Goal: Task Accomplishment & Management: Complete application form

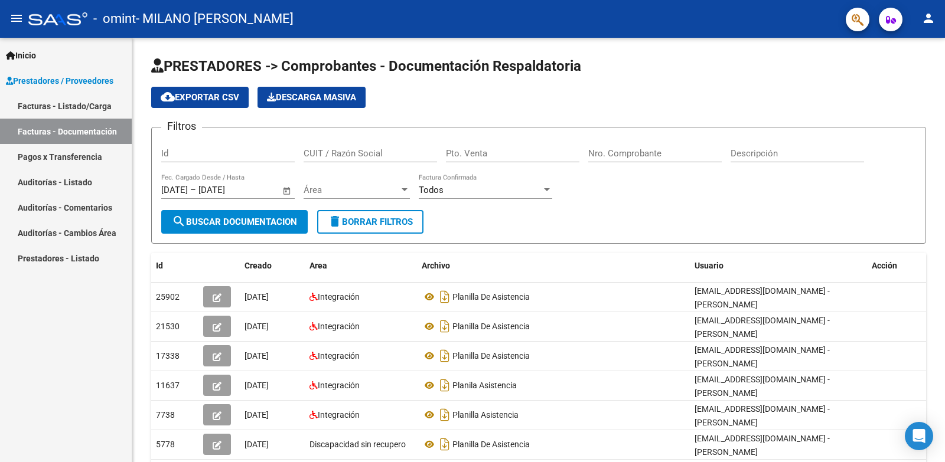
click at [70, 106] on link "Facturas - Listado/Carga" at bounding box center [66, 105] width 132 height 25
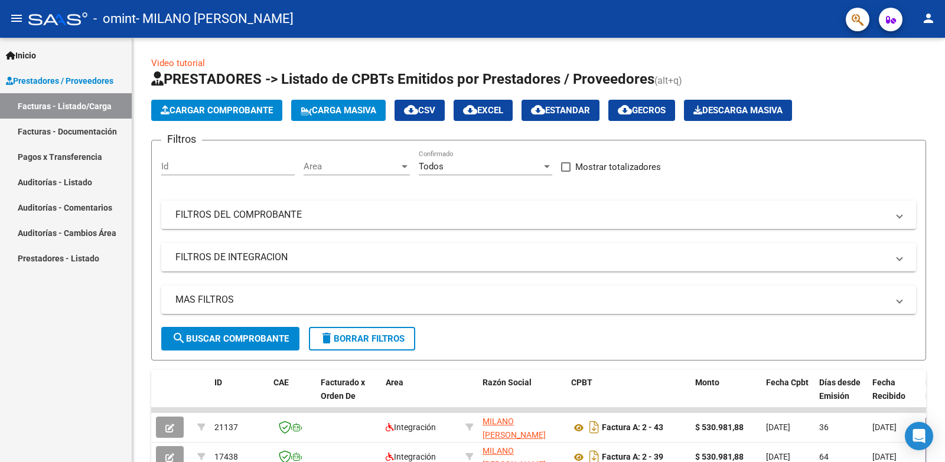
click at [105, 79] on span "Prestadores / Proveedores" at bounding box center [59, 80] width 107 height 13
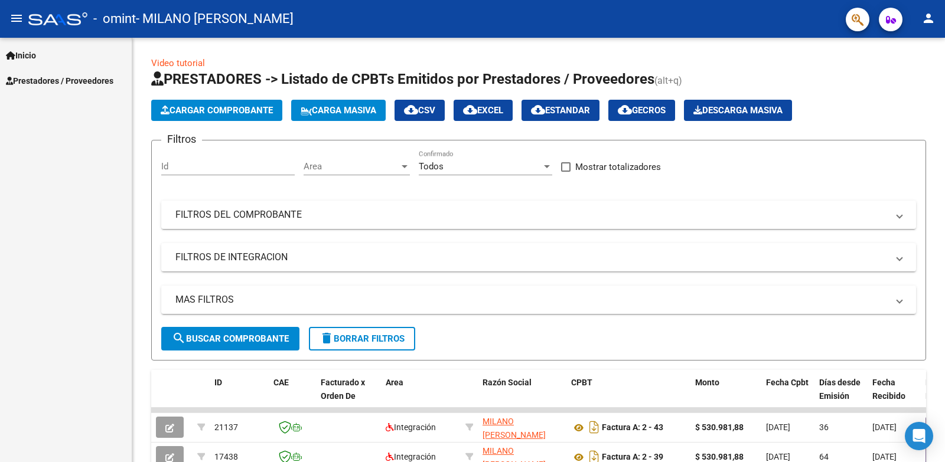
click at [102, 82] on span "Prestadores / Proveedores" at bounding box center [59, 80] width 107 height 13
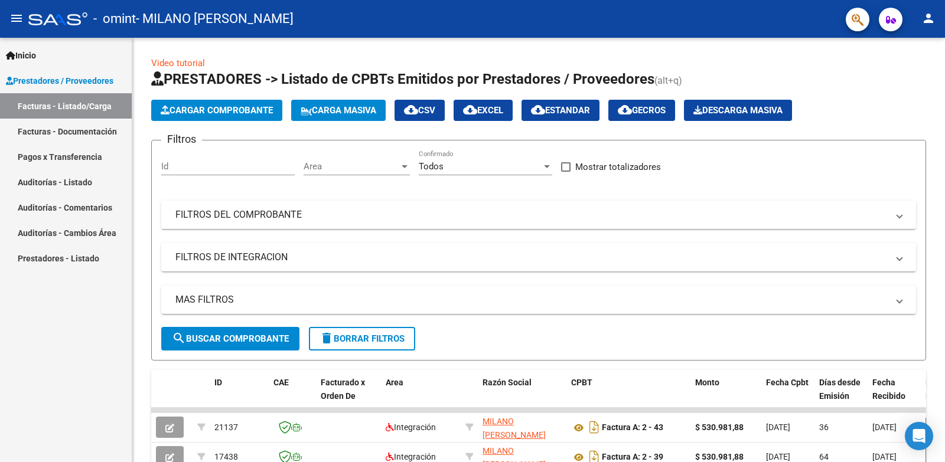
click at [104, 133] on link "Facturas - Documentación" at bounding box center [66, 131] width 132 height 25
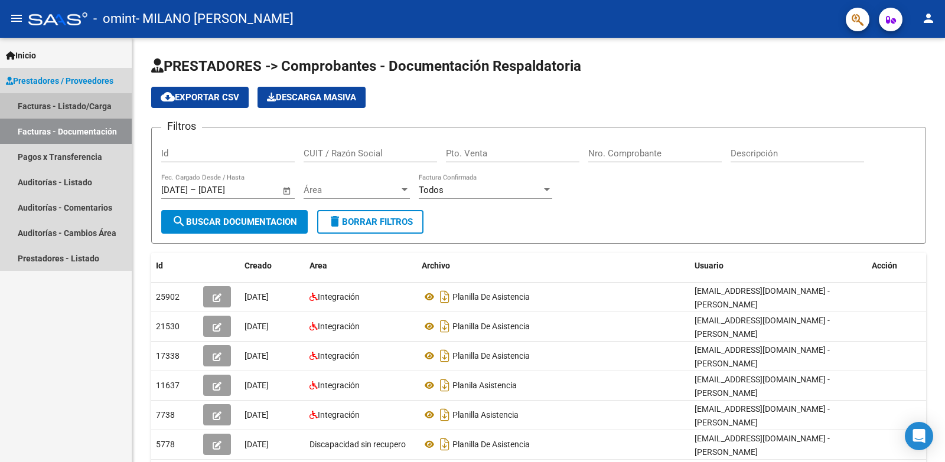
click at [76, 116] on link "Facturas - Listado/Carga" at bounding box center [66, 105] width 132 height 25
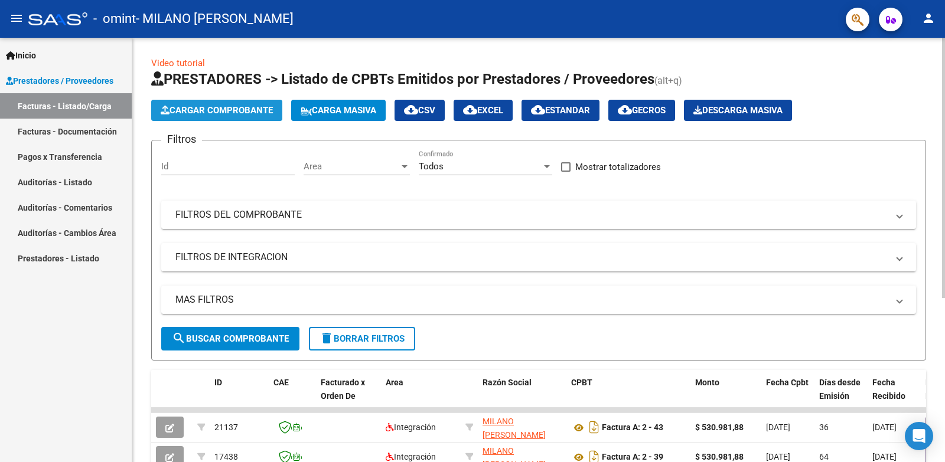
click at [236, 115] on span "Cargar Comprobante" at bounding box center [217, 110] width 112 height 11
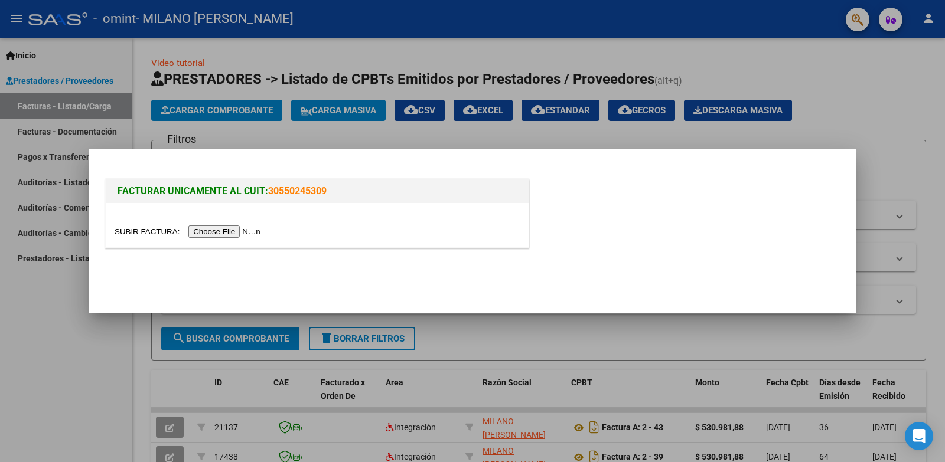
click at [234, 230] on input "file" at bounding box center [189, 232] width 149 height 12
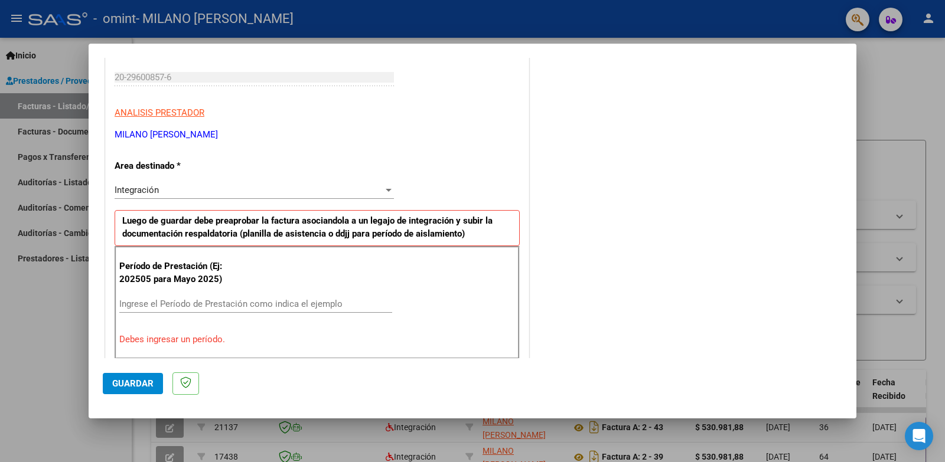
scroll to position [236, 0]
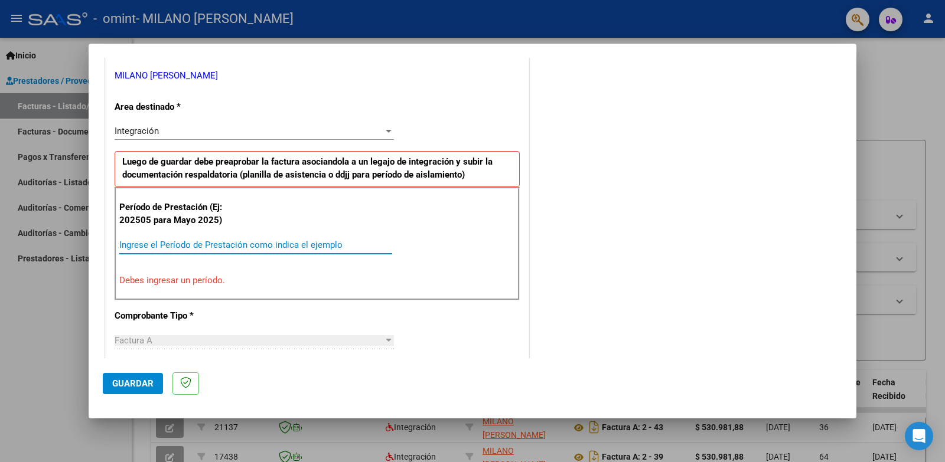
click at [200, 244] on input "Ingrese el Período de Prestación como indica el ejemplo" at bounding box center [255, 245] width 273 height 11
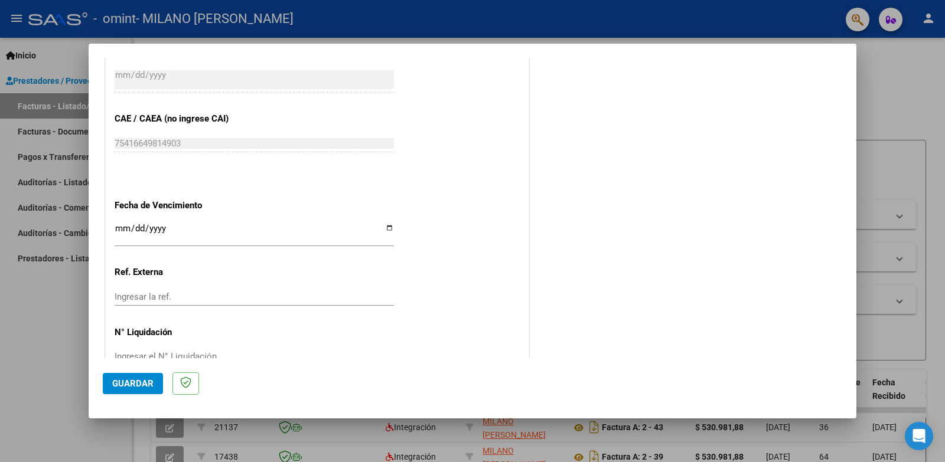
scroll to position [739, 0]
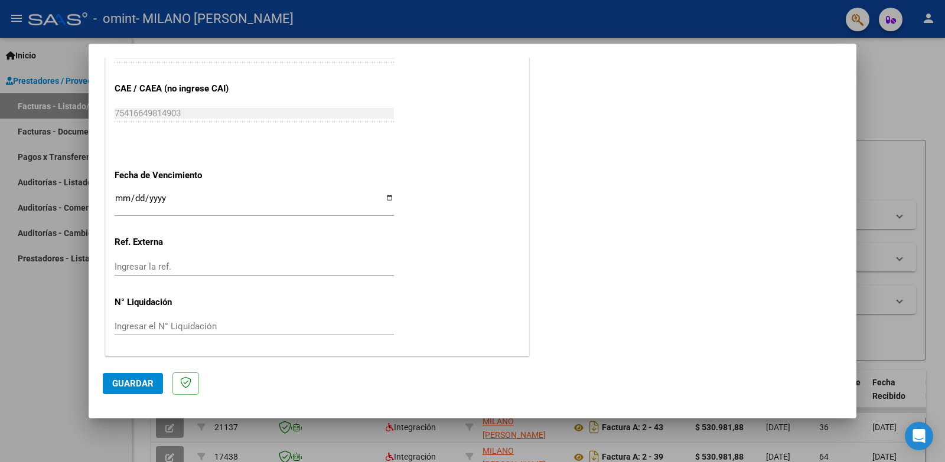
type input "202509"
click at [131, 383] on span "Guardar" at bounding box center [132, 384] width 41 height 11
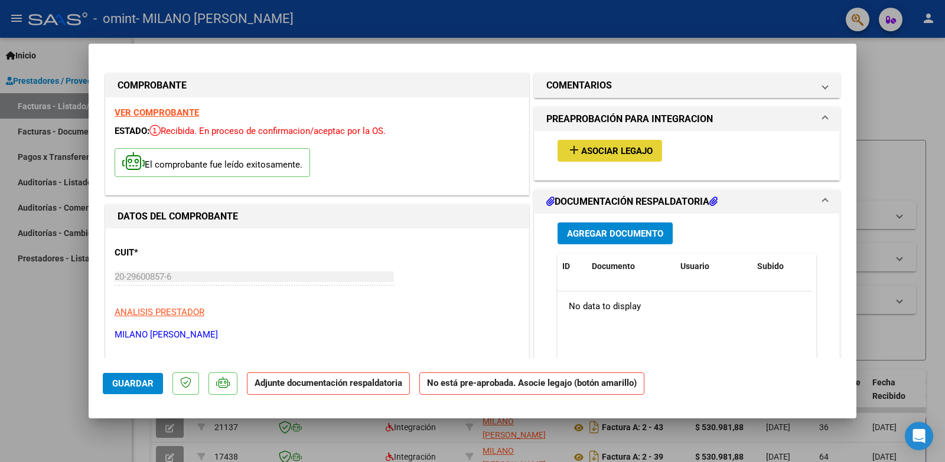
click at [610, 154] on span "Asociar Legajo" at bounding box center [616, 151] width 71 height 11
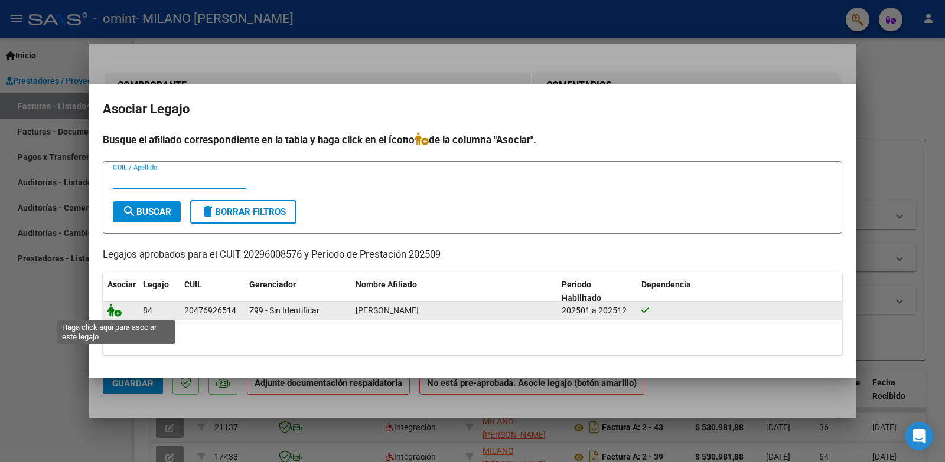
click at [118, 313] on icon at bounding box center [114, 310] width 14 height 13
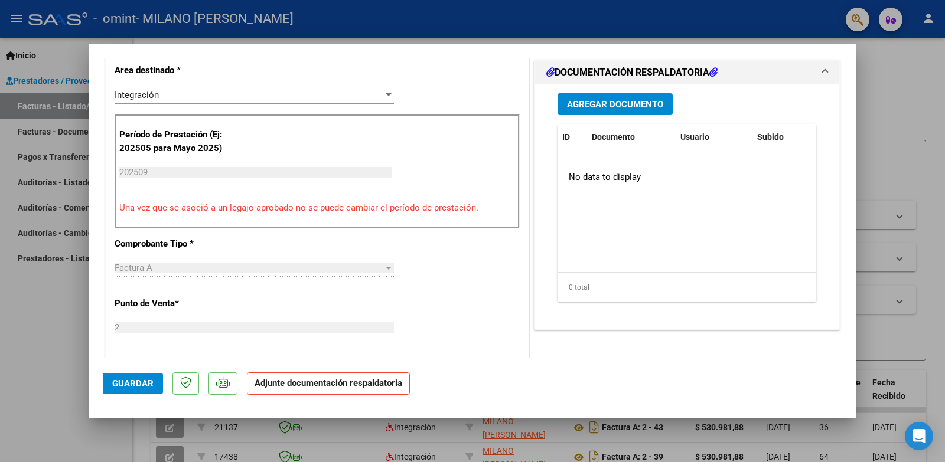
scroll to position [354, 0]
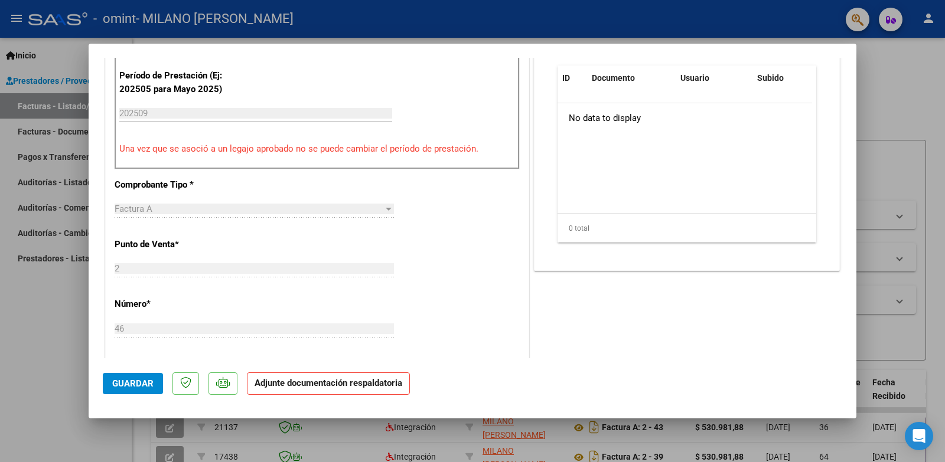
click at [360, 387] on strong "Adjunte documentación respaldatoria" at bounding box center [329, 383] width 148 height 11
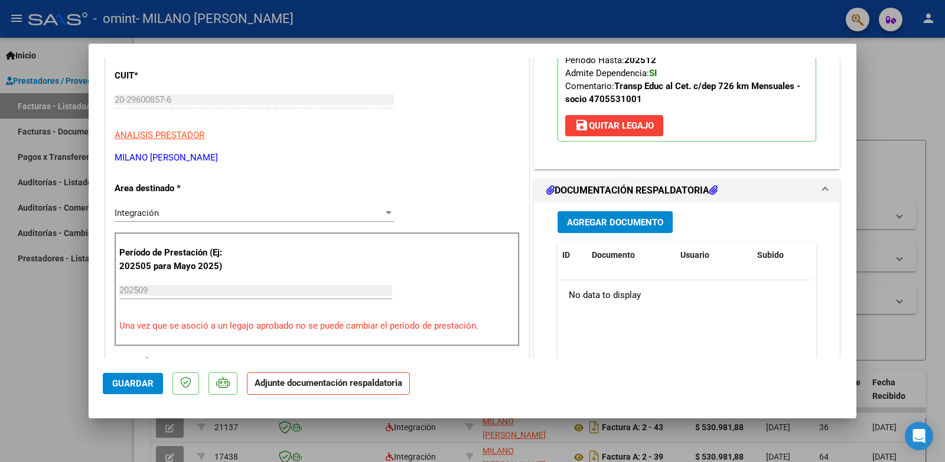
scroll to position [236, 0]
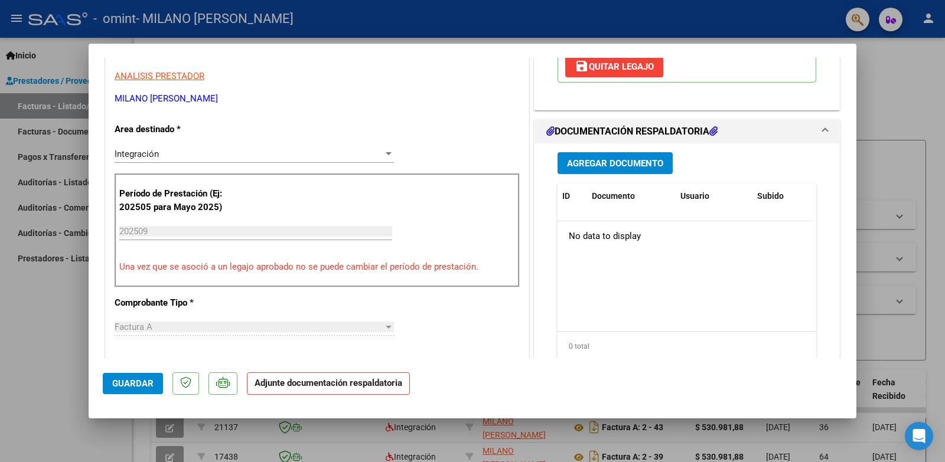
click at [642, 165] on span "Agregar Documento" at bounding box center [615, 163] width 96 height 11
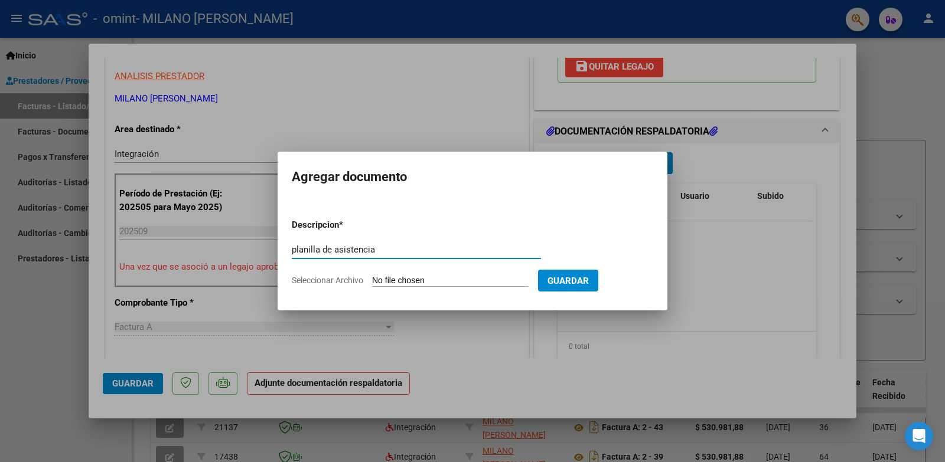
type input "planilla de asistencia"
click at [493, 284] on input "Seleccionar Archivo" at bounding box center [450, 281] width 157 height 11
click at [457, 278] on input "Seleccionar Archivo" at bounding box center [450, 281] width 157 height 11
type input "C:\fakepath\septiembre20251012_18392737.jpg"
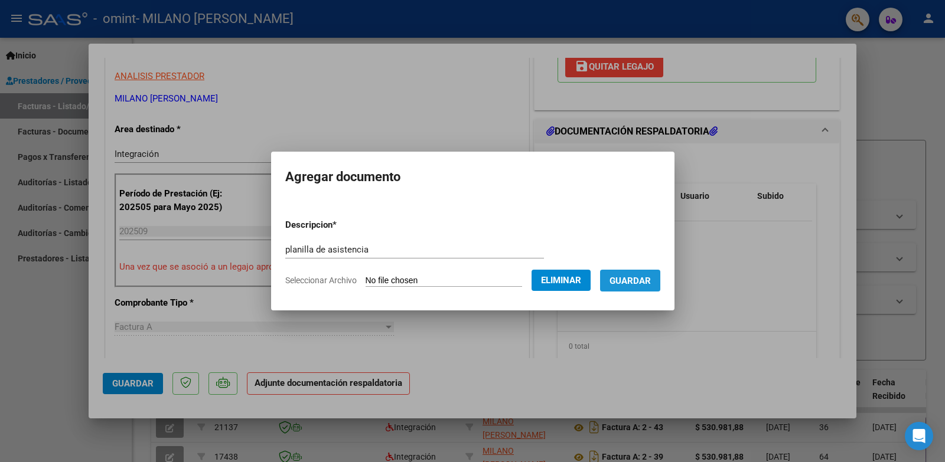
click at [645, 276] on span "Guardar" at bounding box center [629, 281] width 41 height 11
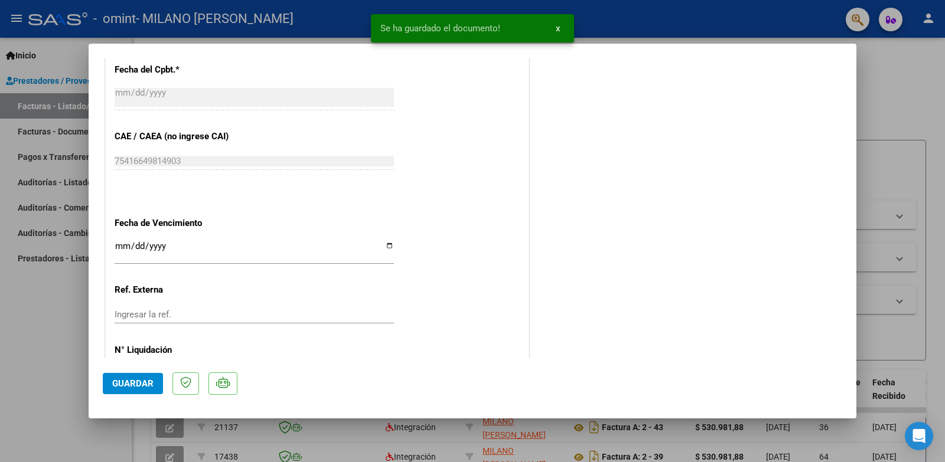
scroll to position [757, 0]
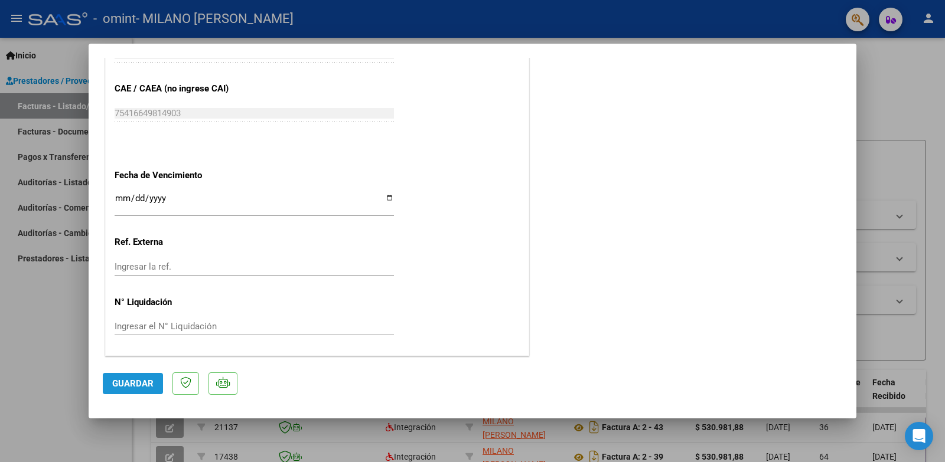
click at [142, 379] on span "Guardar" at bounding box center [132, 384] width 41 height 11
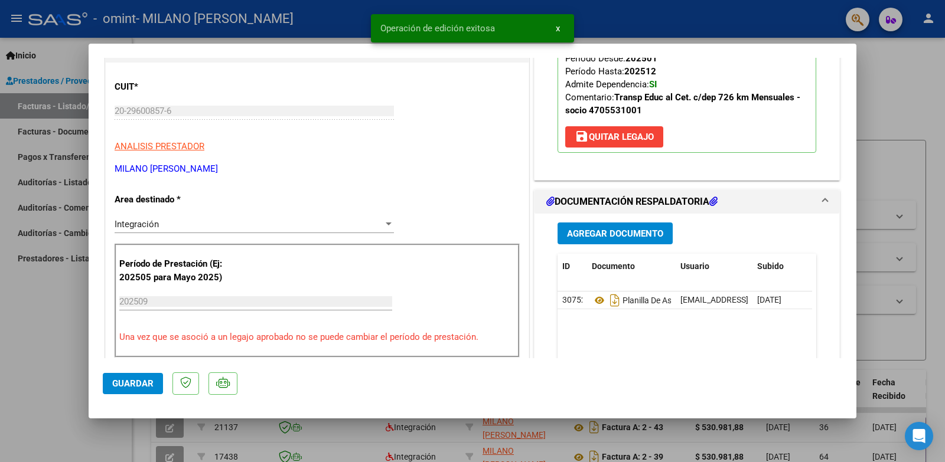
scroll to position [0, 0]
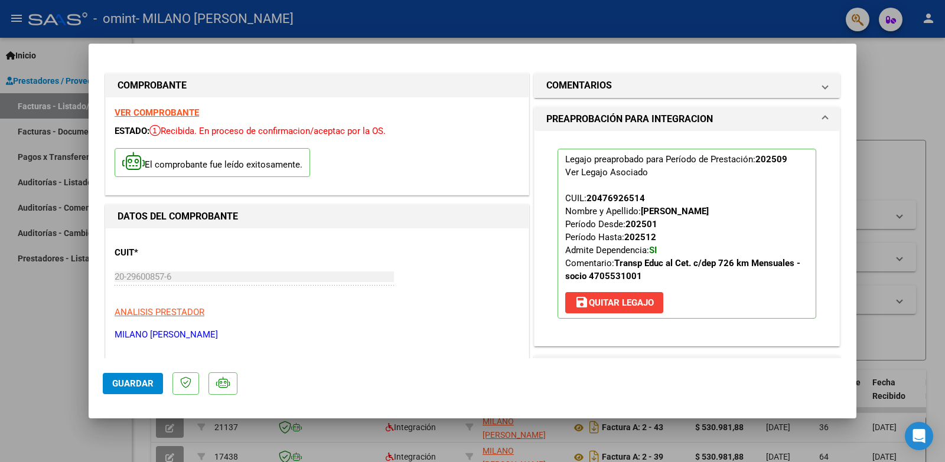
click at [882, 87] on div at bounding box center [472, 231] width 945 height 462
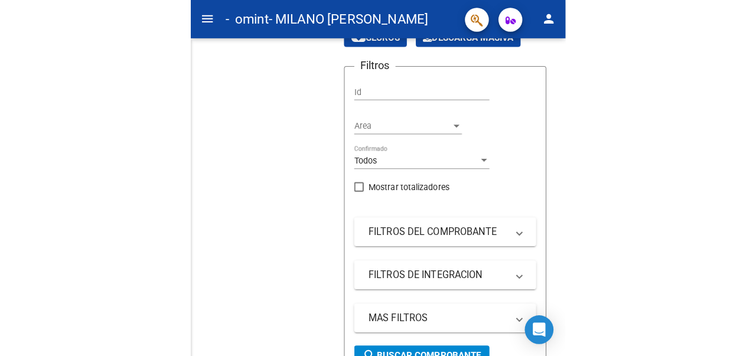
scroll to position [144, 0]
